Goal: Information Seeking & Learning: Understand process/instructions

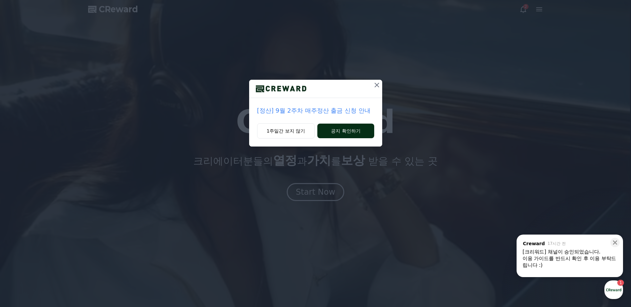
click at [321, 135] on button "공지 확인하기" at bounding box center [345, 131] width 57 height 15
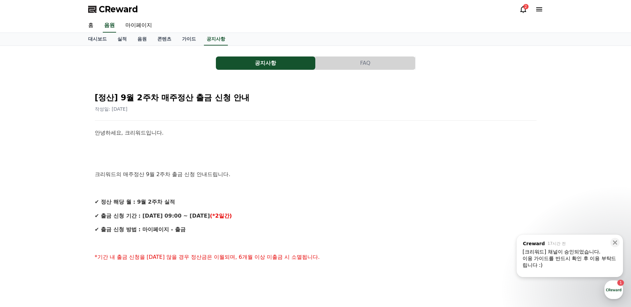
click at [525, 9] on div "2" at bounding box center [525, 6] width 5 height 5
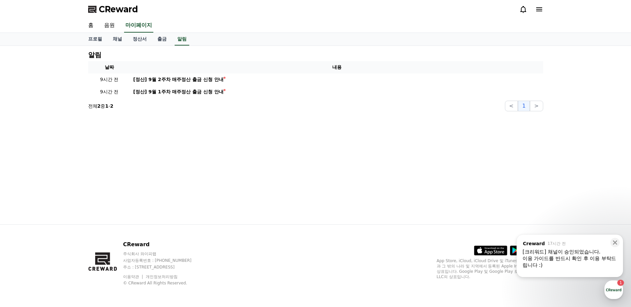
click at [538, 7] on icon at bounding box center [539, 9] width 6 height 4
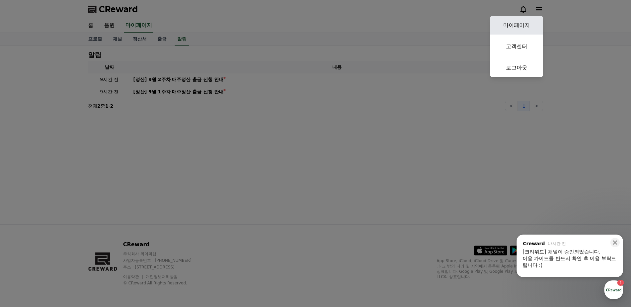
click at [520, 29] on link "마이페이지" at bounding box center [516, 25] width 53 height 19
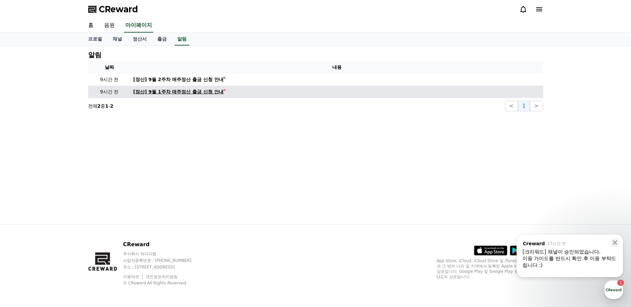
select select "**********"
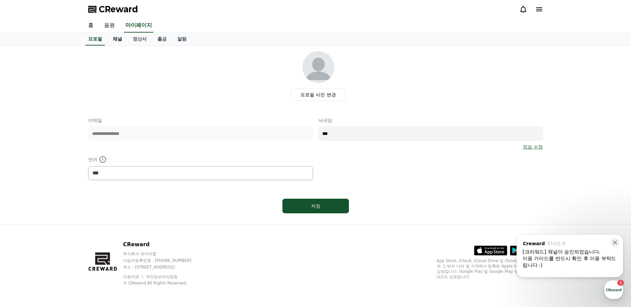
click at [122, 37] on link "채널" at bounding box center [117, 39] width 20 height 13
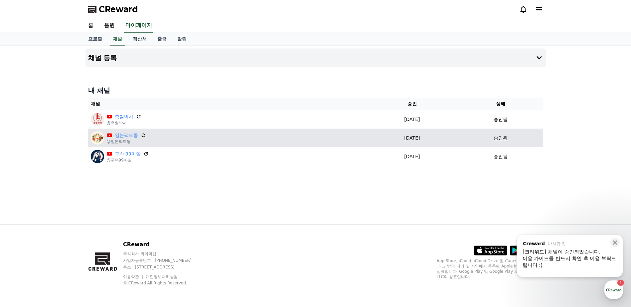
click at [213, 138] on div "일본팩트통 @일본팩트통" at bounding box center [227, 137] width 272 height 13
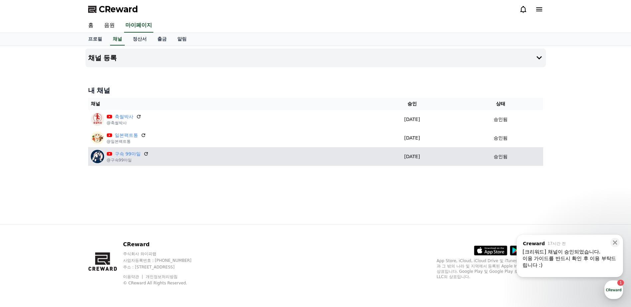
click at [221, 155] on div "구속 99마일 @구속99마일" at bounding box center [227, 156] width 272 height 13
click at [122, 155] on link "구속 99마일" at bounding box center [128, 154] width 26 height 7
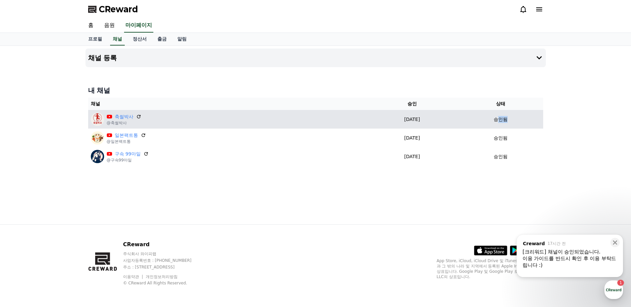
drag, startPoint x: 512, startPoint y: 123, endPoint x: 523, endPoint y: 123, distance: 11.6
click at [523, 123] on div "승인됨" at bounding box center [500, 119] width 79 height 7
click at [524, 123] on div "승인됨" at bounding box center [500, 119] width 79 height 7
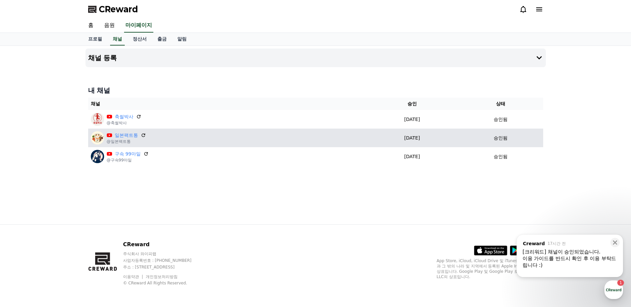
click at [418, 145] on td "2025-09-16 09-16" at bounding box center [412, 138] width 92 height 19
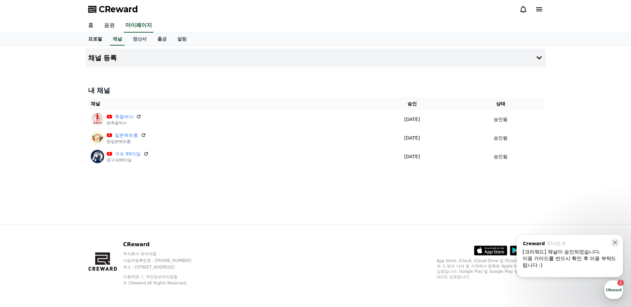
click at [103, 37] on link "프로필" at bounding box center [95, 39] width 25 height 13
select select "**********"
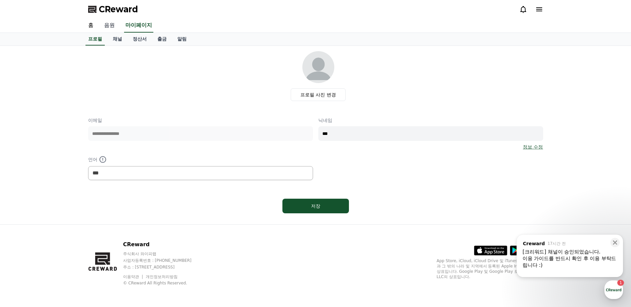
click at [109, 27] on link "음원" at bounding box center [109, 26] width 21 height 14
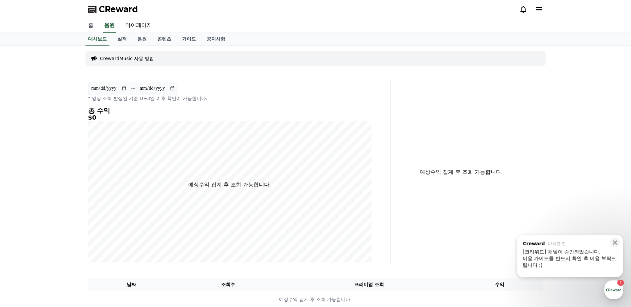
click at [92, 25] on link "홈" at bounding box center [91, 26] width 16 height 14
click at [137, 59] on p "CrewardMusic 사용 방법" at bounding box center [127, 58] width 54 height 7
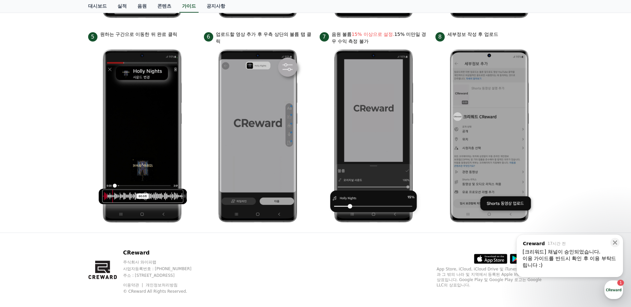
scroll to position [307, 0]
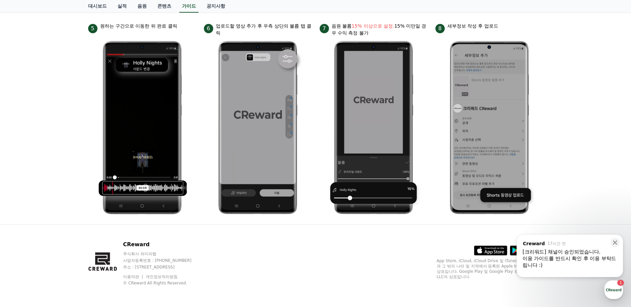
click at [560, 252] on div "[크리워드] 채널이 승인되었습니다." at bounding box center [569, 252] width 94 height 7
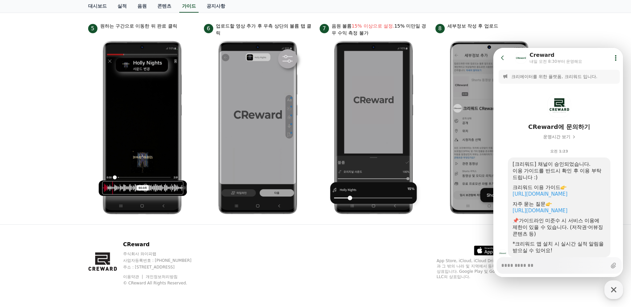
scroll to position [21, 0]
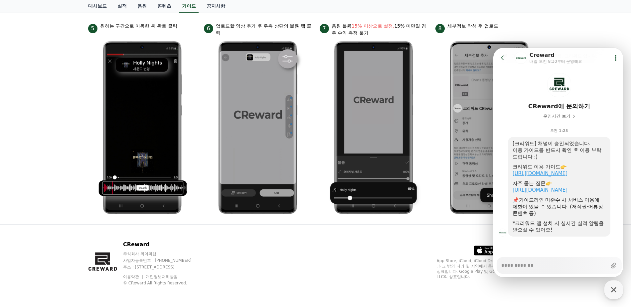
click at [567, 174] on link "https://creward.net/music/guide/android" at bounding box center [539, 174] width 55 height 6
type textarea "*"
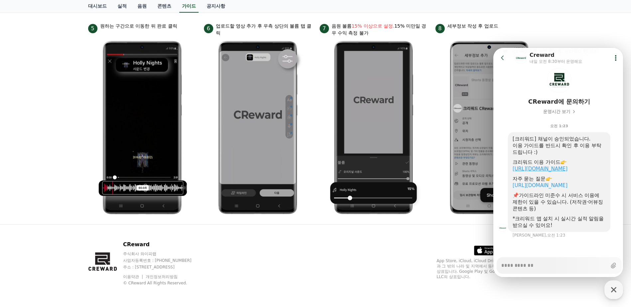
scroll to position [27, 0]
click at [501, 57] on icon at bounding box center [502, 58] width 7 height 7
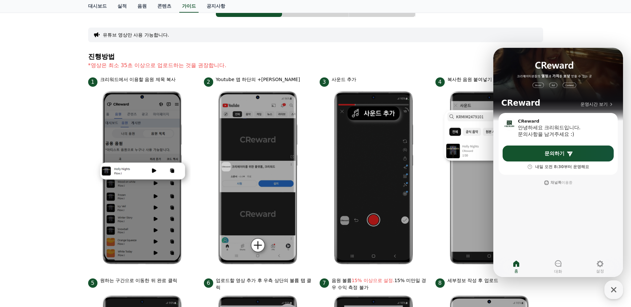
scroll to position [0, 0]
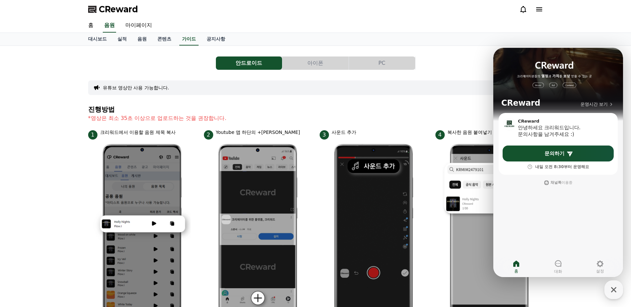
click at [348, 108] on h4 "진행방법" at bounding box center [315, 109] width 455 height 7
click at [187, 41] on link "가이드" at bounding box center [188, 39] width 19 height 13
click at [129, 38] on link "실적" at bounding box center [122, 39] width 20 height 13
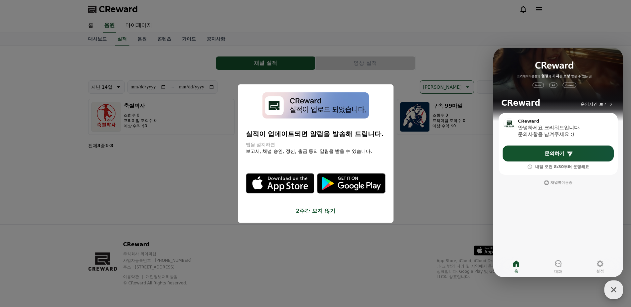
click at [615, 291] on icon "button" at bounding box center [613, 290] width 12 height 12
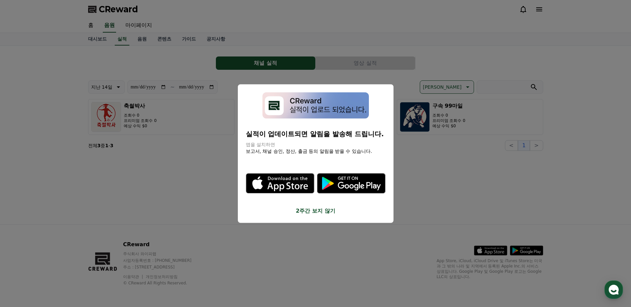
click at [460, 201] on button "close modal" at bounding box center [315, 153] width 631 height 307
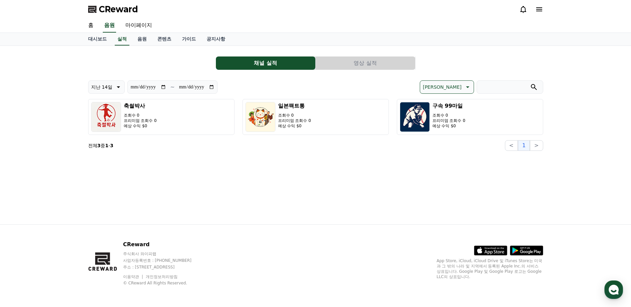
click at [438, 199] on div "**********" at bounding box center [315, 135] width 465 height 178
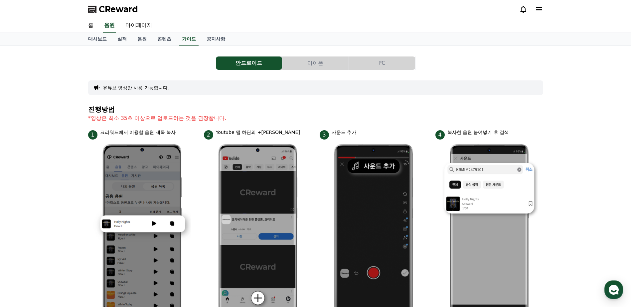
scroll to position [66, 0]
